Goal: Information Seeking & Learning: Find specific fact

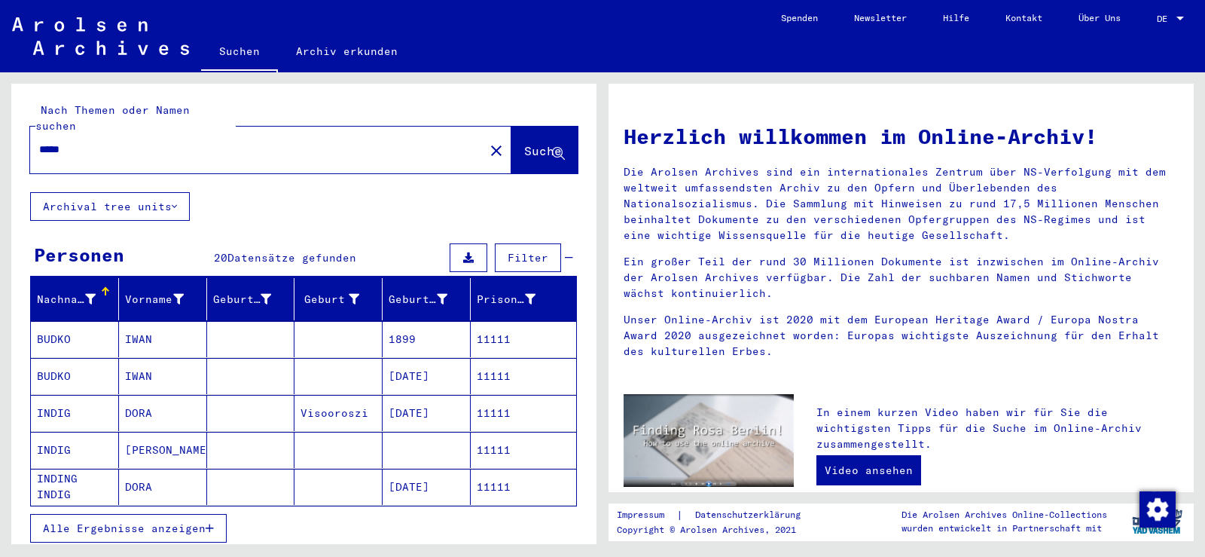
click at [169, 142] on input "*****" at bounding box center [252, 150] width 427 height 16
paste input "text"
type input "*****"
click at [527, 127] on button "Suche" at bounding box center [544, 150] width 66 height 47
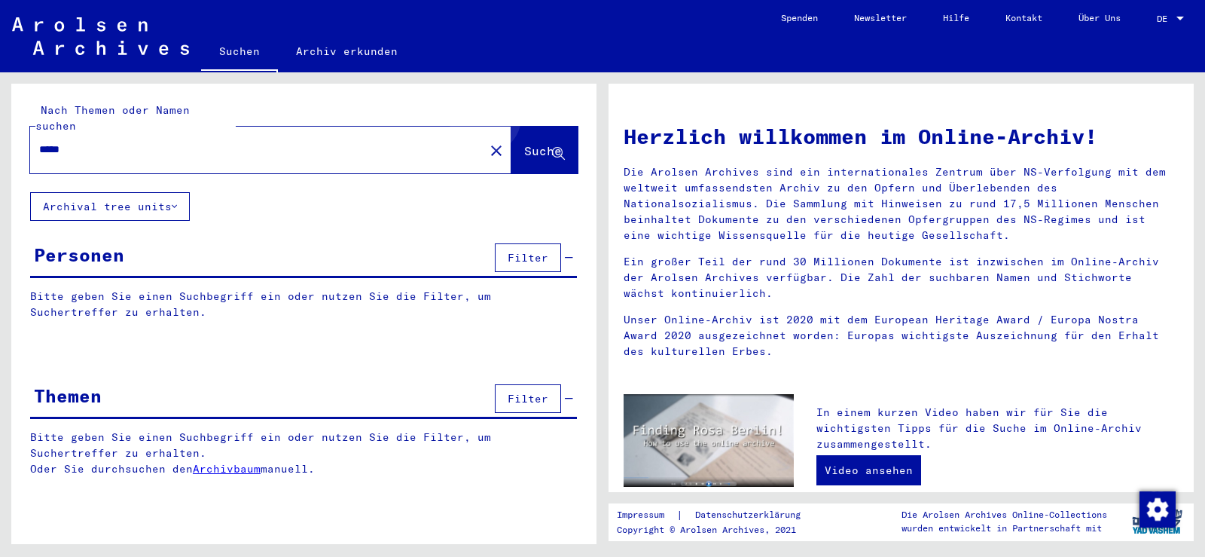
click at [511, 130] on button "Suche" at bounding box center [544, 150] width 66 height 47
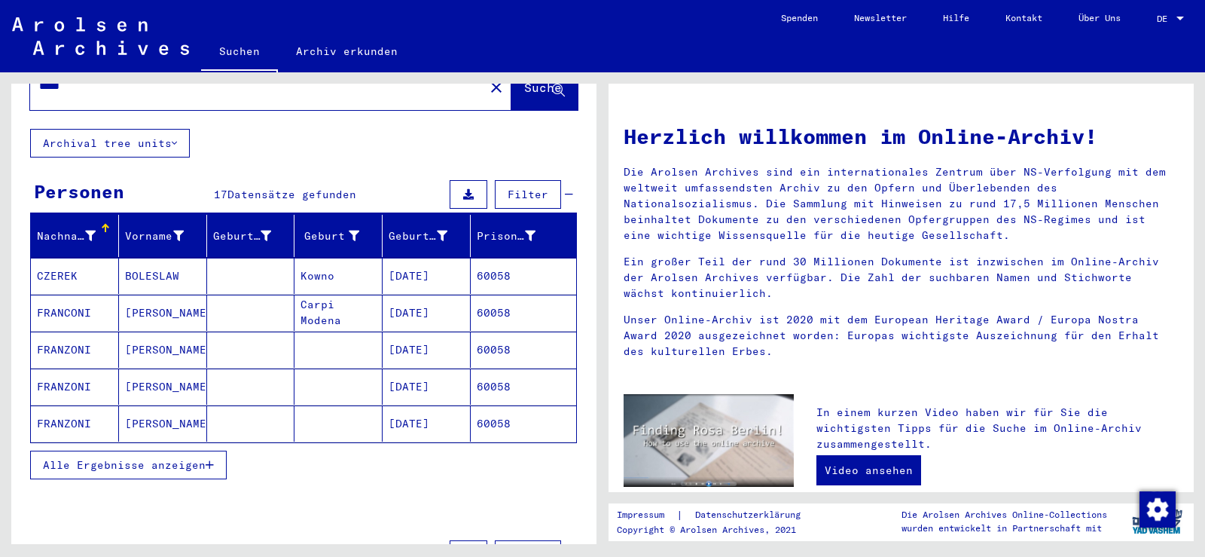
scroll to position [151, 0]
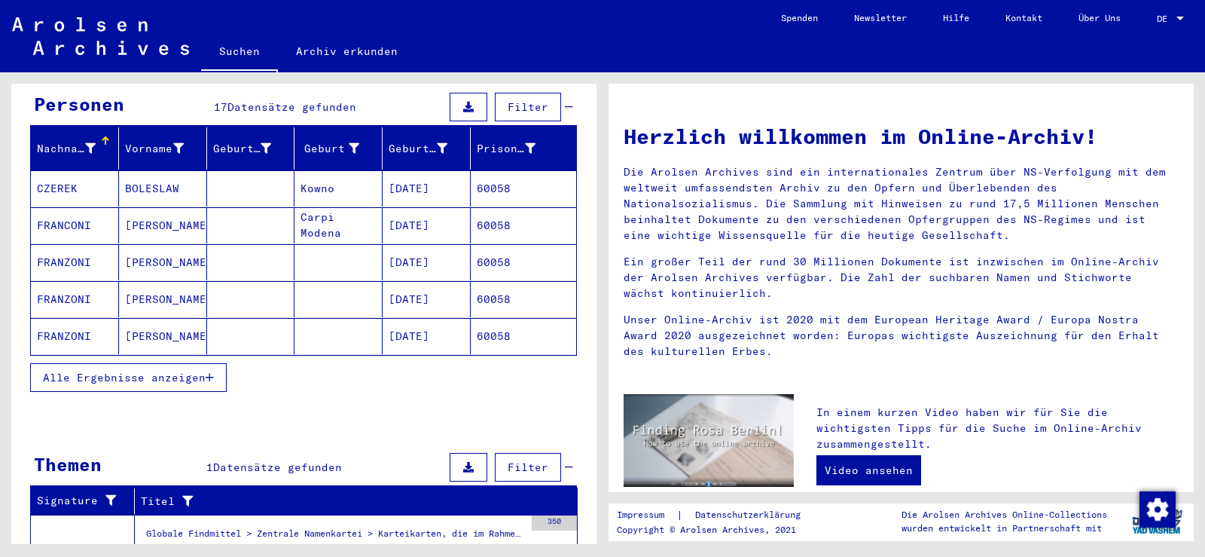
click at [215, 363] on button "Alle Ergebnisse anzeigen" at bounding box center [128, 377] width 197 height 29
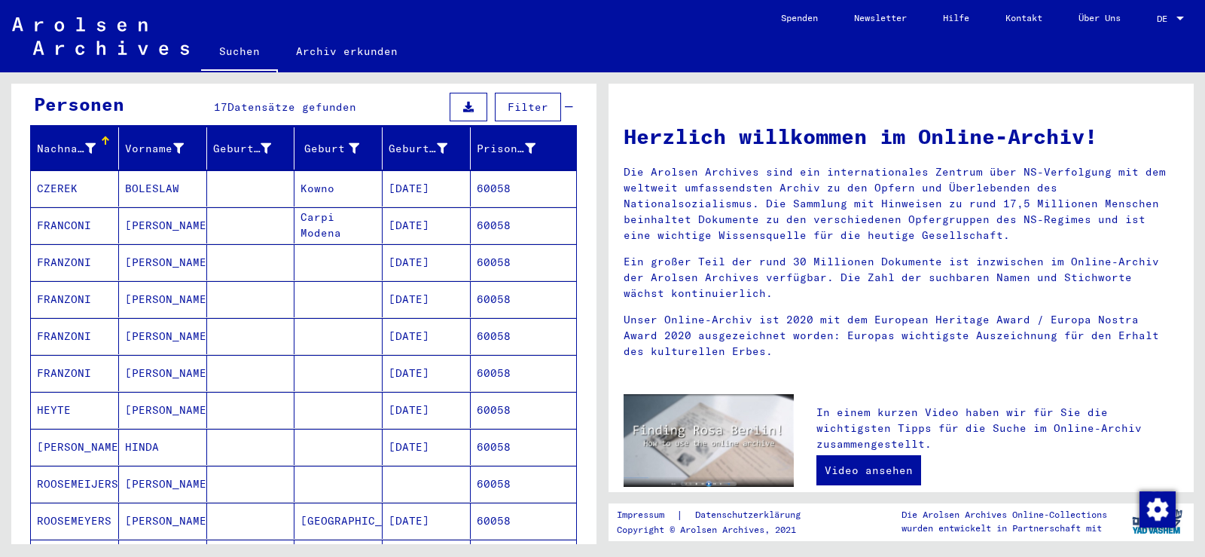
click at [446, 355] on mat-cell "[DATE]" at bounding box center [427, 373] width 88 height 36
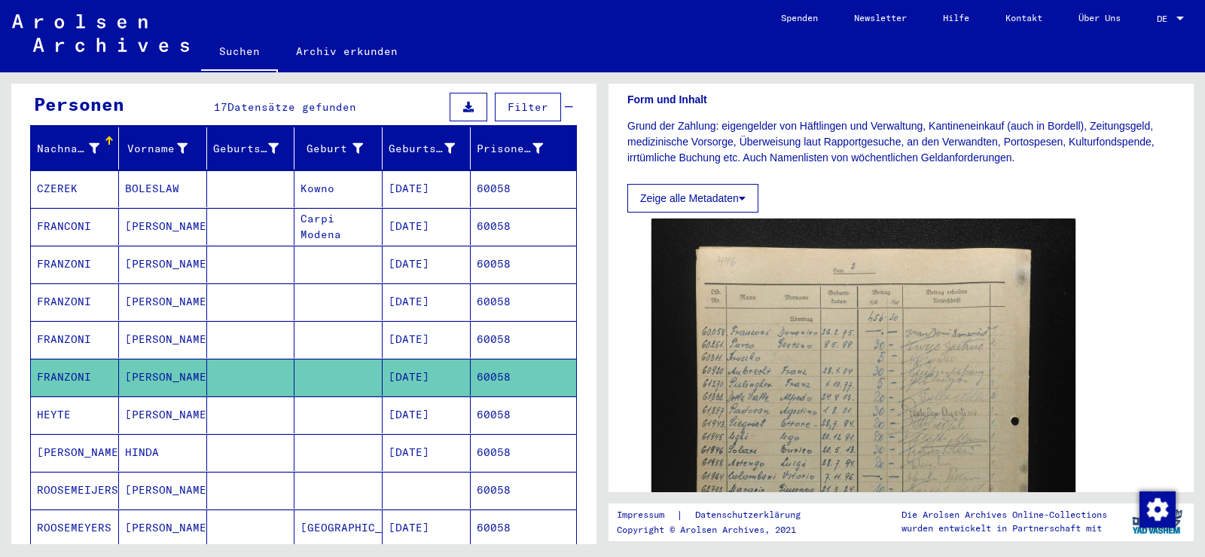
click at [471, 323] on mat-cell "60058" at bounding box center [523, 339] width 105 height 37
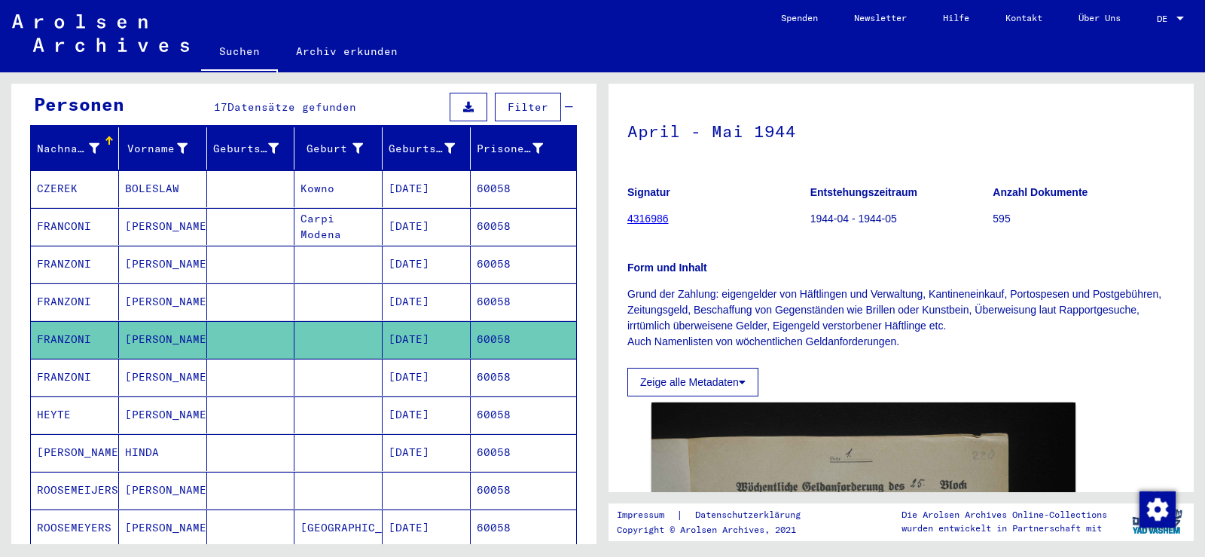
scroll to position [226, 0]
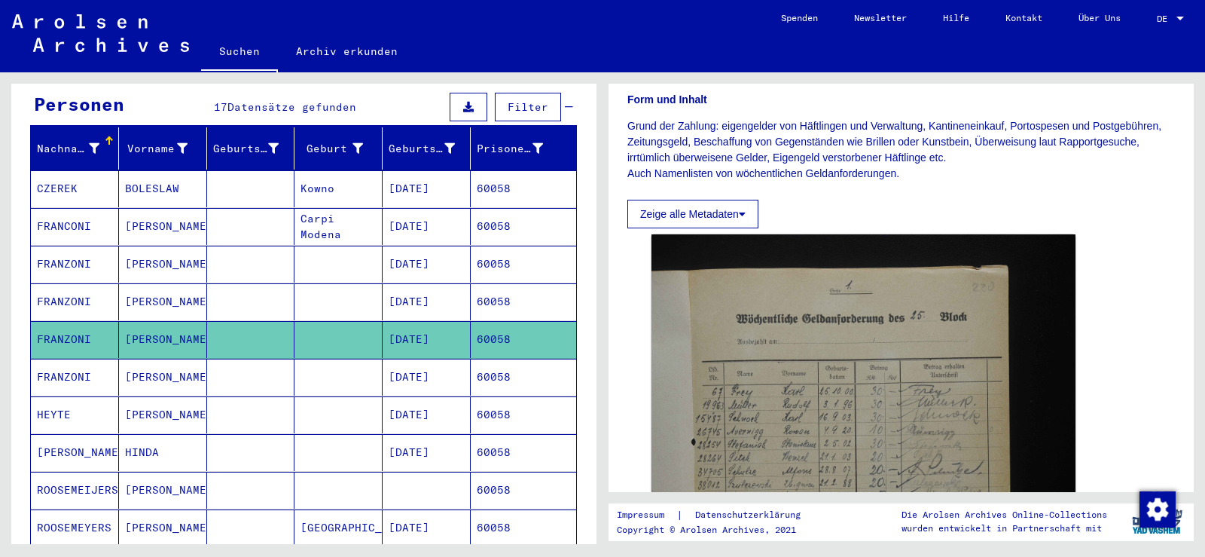
click at [491, 283] on mat-cell "60058" at bounding box center [523, 301] width 105 height 37
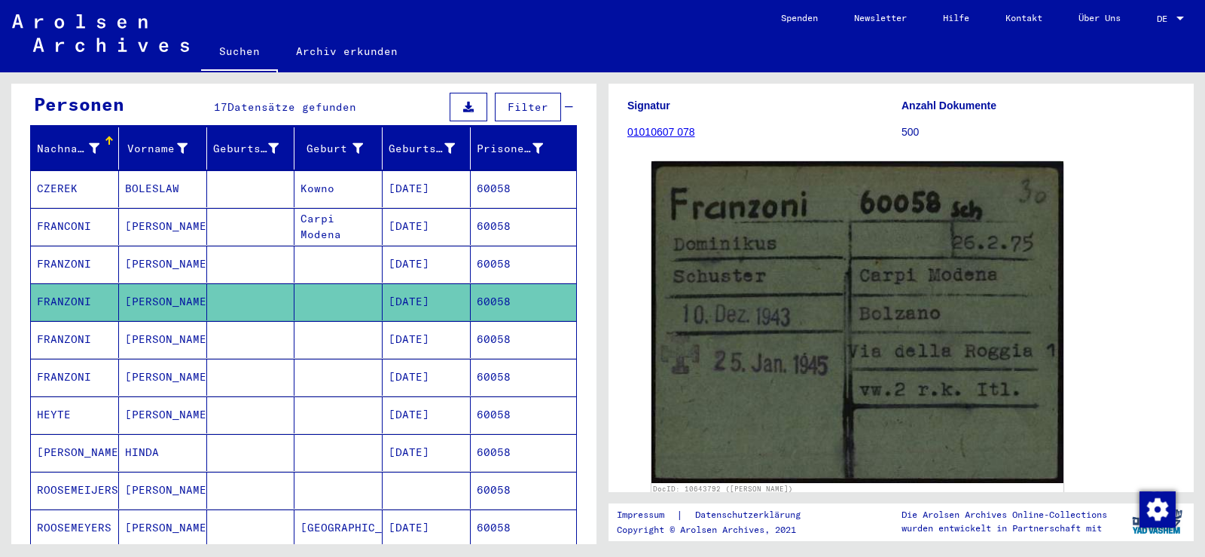
scroll to position [151, 0]
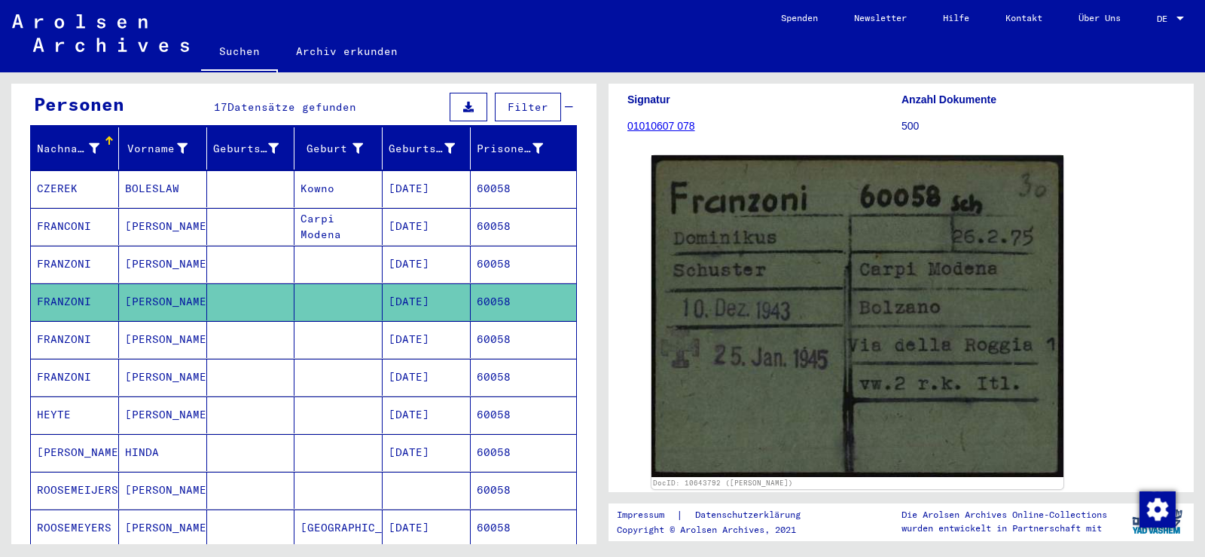
click at [408, 252] on mat-cell "[DATE]" at bounding box center [427, 264] width 88 height 37
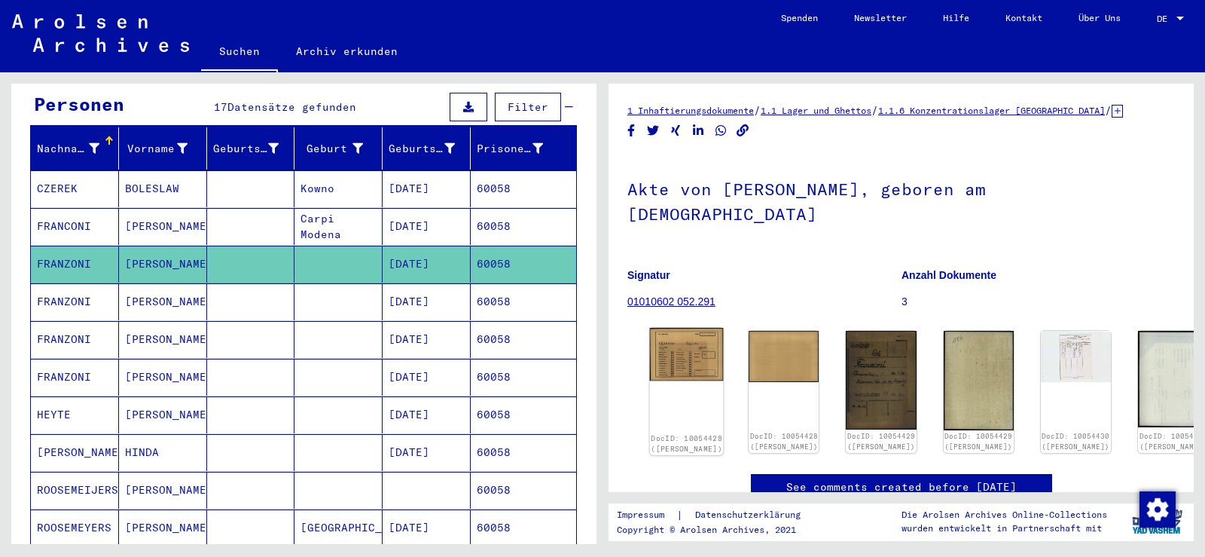
click at [677, 328] on img at bounding box center [687, 354] width 74 height 53
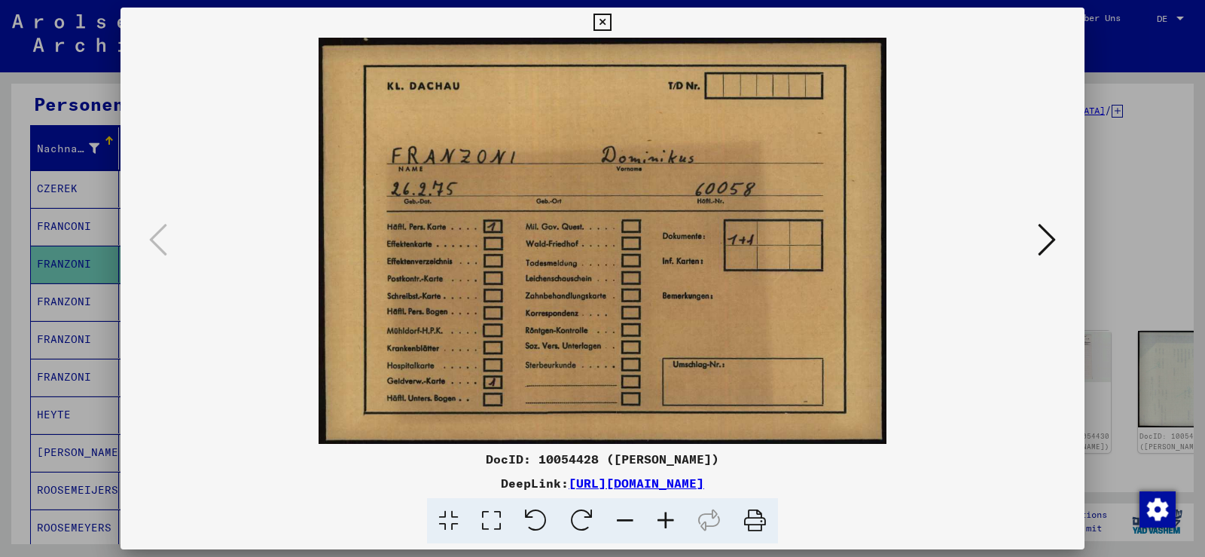
click at [1045, 237] on icon at bounding box center [1047, 239] width 18 height 36
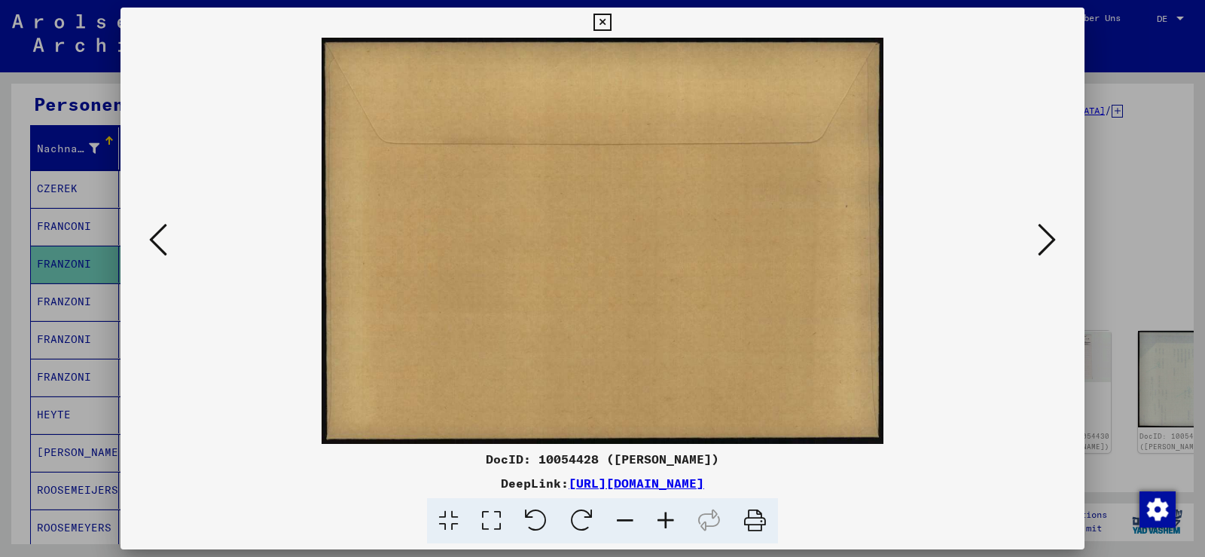
click at [1045, 237] on icon at bounding box center [1047, 239] width 18 height 36
